Goal: Navigation & Orientation: Find specific page/section

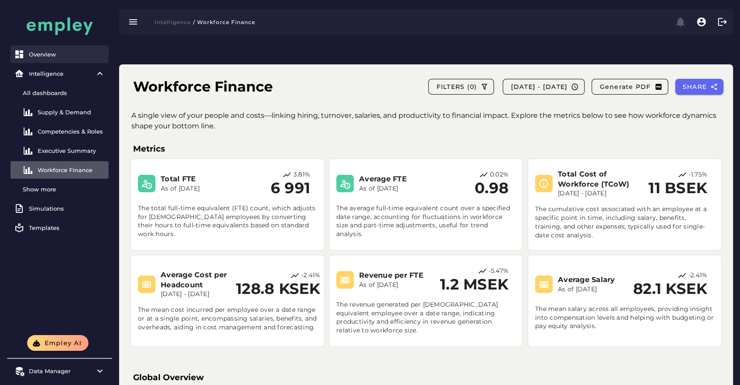
click at [51, 51] on div "Overview" at bounding box center [67, 54] width 76 height 7
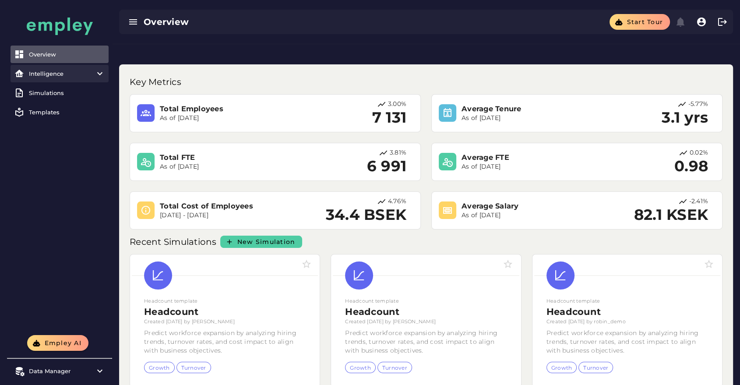
click at [66, 69] on item\) "Intelligence" at bounding box center [60, 74] width 98 height 18
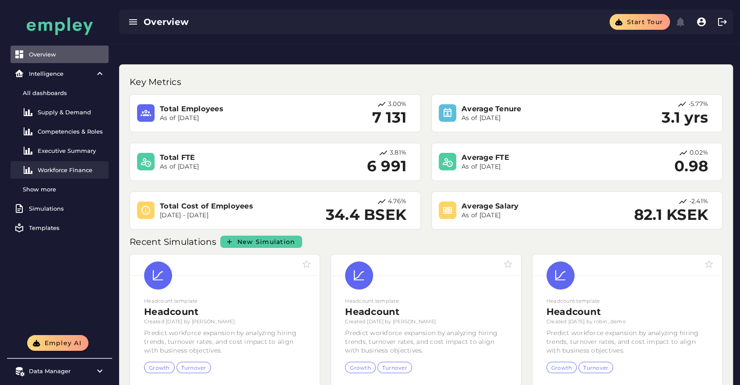
click at [65, 166] on link "Workforce Finance" at bounding box center [60, 170] width 98 height 18
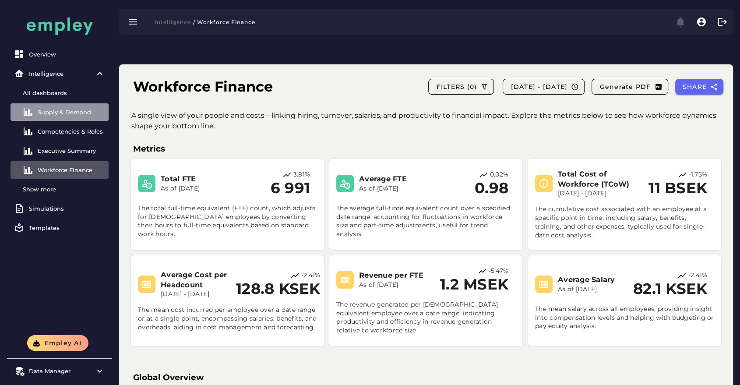
click at [71, 111] on div "Supply & Demand" at bounding box center [71, 112] width 67 height 7
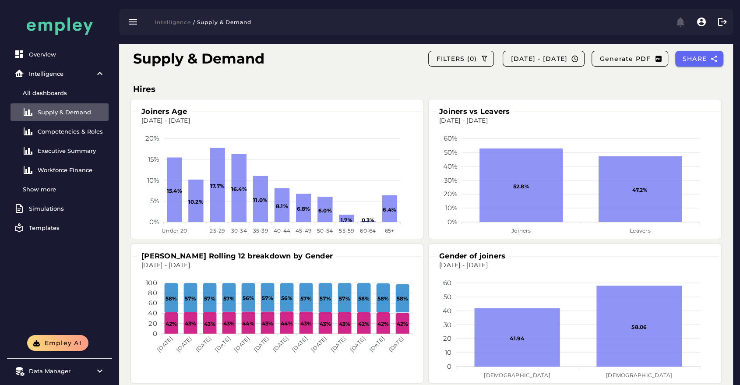
scroll to position [144, 0]
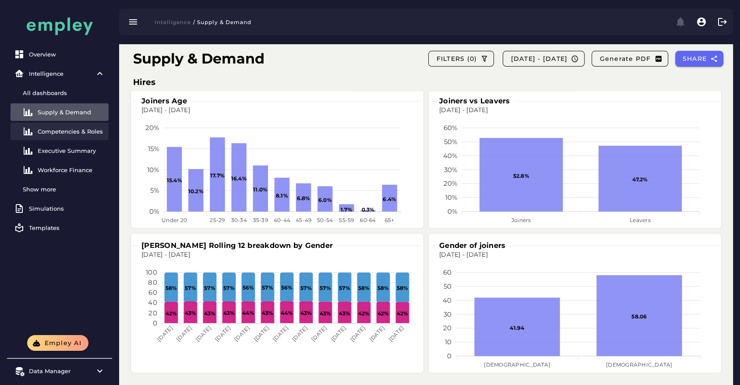
click at [54, 134] on div "Competencies & Roles" at bounding box center [71, 131] width 67 height 7
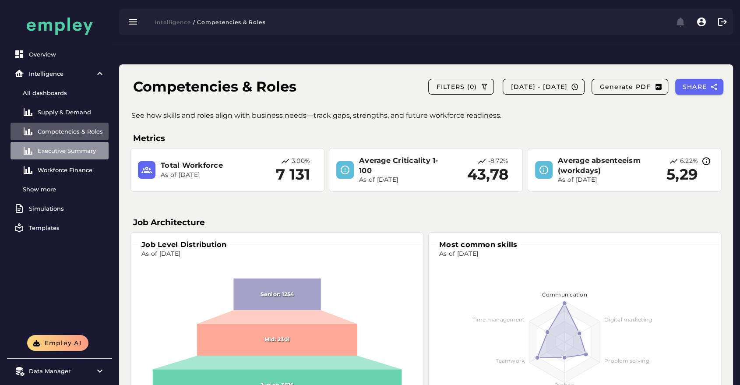
click at [67, 152] on div "Executive Summary" at bounding box center [71, 150] width 67 height 7
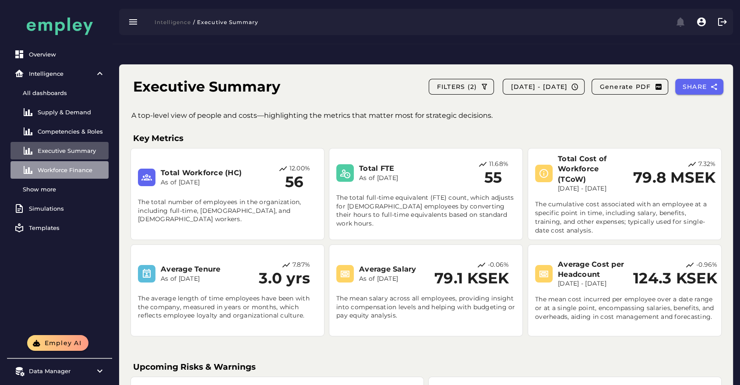
click at [61, 171] on div "Workforce Finance" at bounding box center [71, 169] width 67 height 7
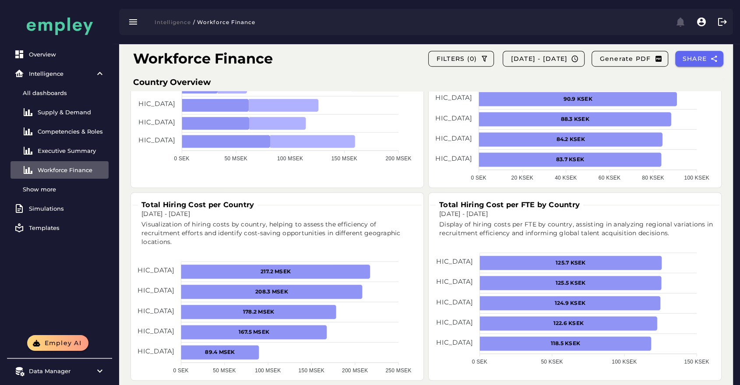
scroll to position [624, 0]
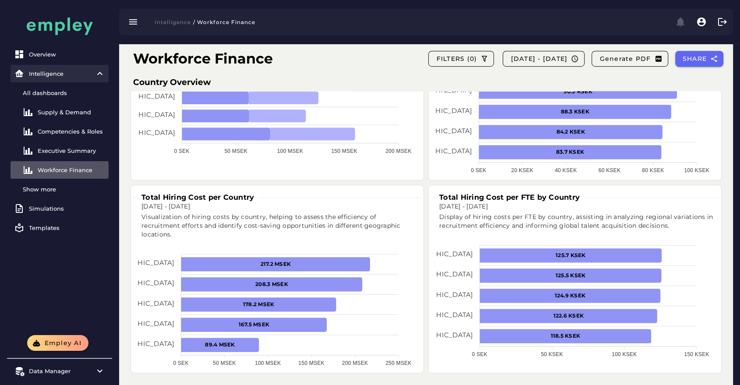
click at [68, 72] on div "Intelligence" at bounding box center [59, 73] width 61 height 7
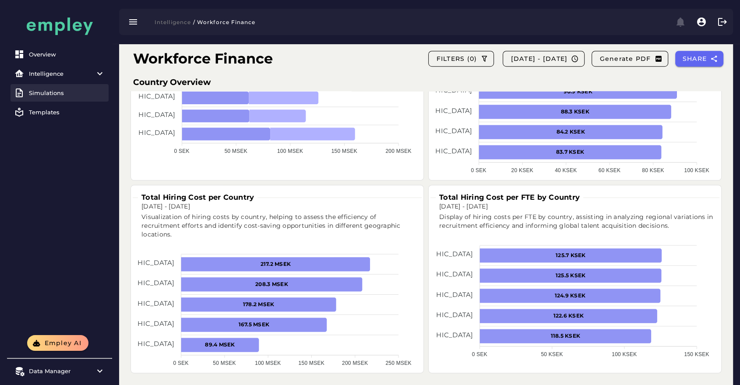
click at [59, 100] on link "Simulations" at bounding box center [60, 93] width 98 height 18
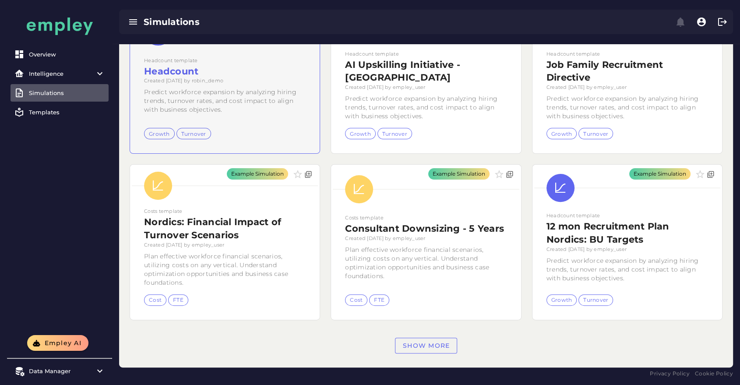
scroll to position [211, 0]
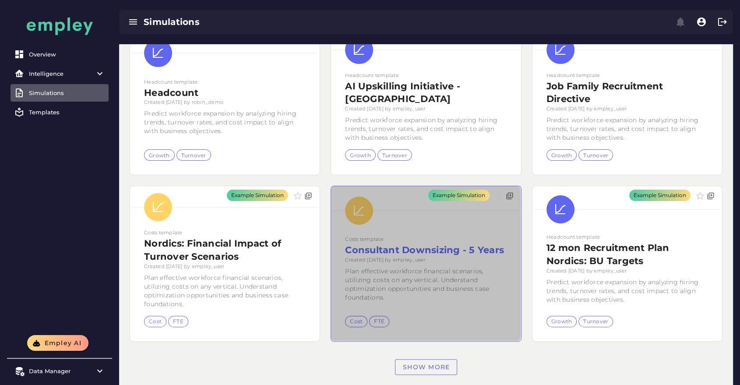
click at [384, 224] on div "Example Simulation" at bounding box center [426, 263] width 190 height 155
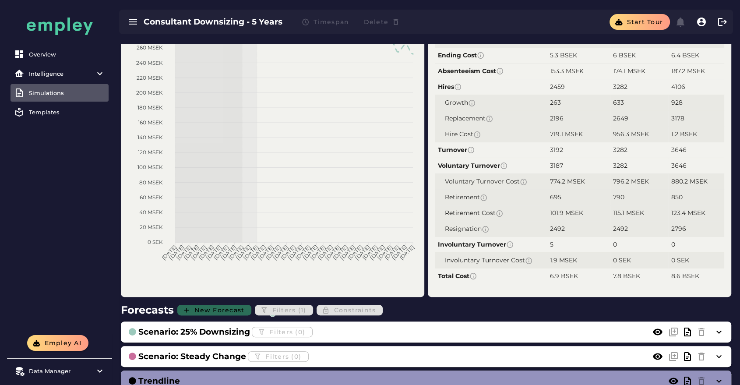
scroll to position [319, 0]
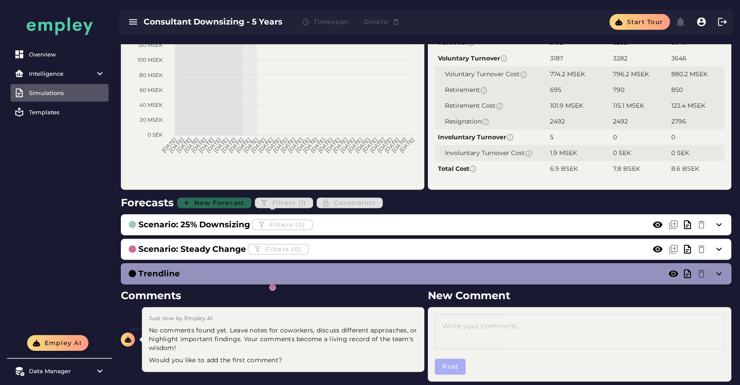
click at [66, 95] on div "Simulations" at bounding box center [67, 92] width 76 height 7
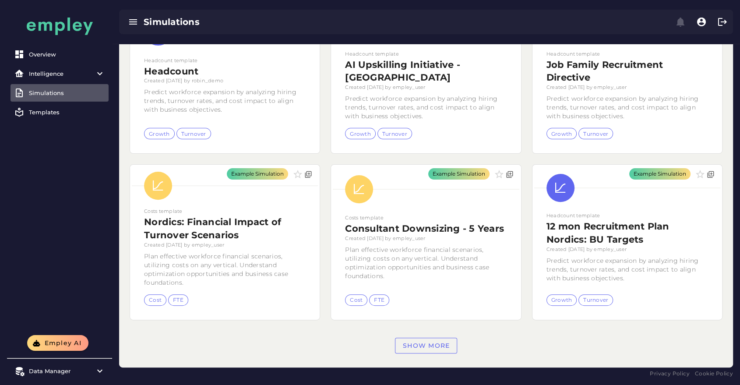
scroll to position [211, 0]
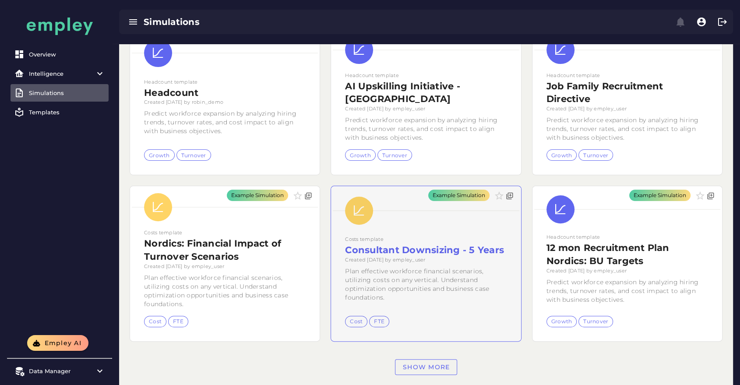
click at [441, 251] on div "Example Simulation" at bounding box center [426, 263] width 190 height 155
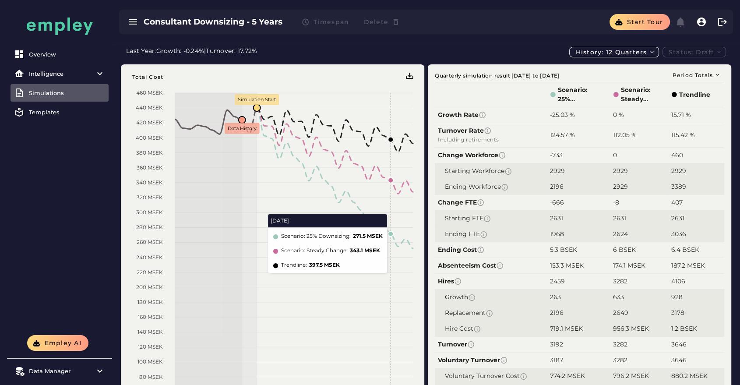
scroll to position [18, 0]
